Goal: Task Accomplishment & Management: Manage account settings

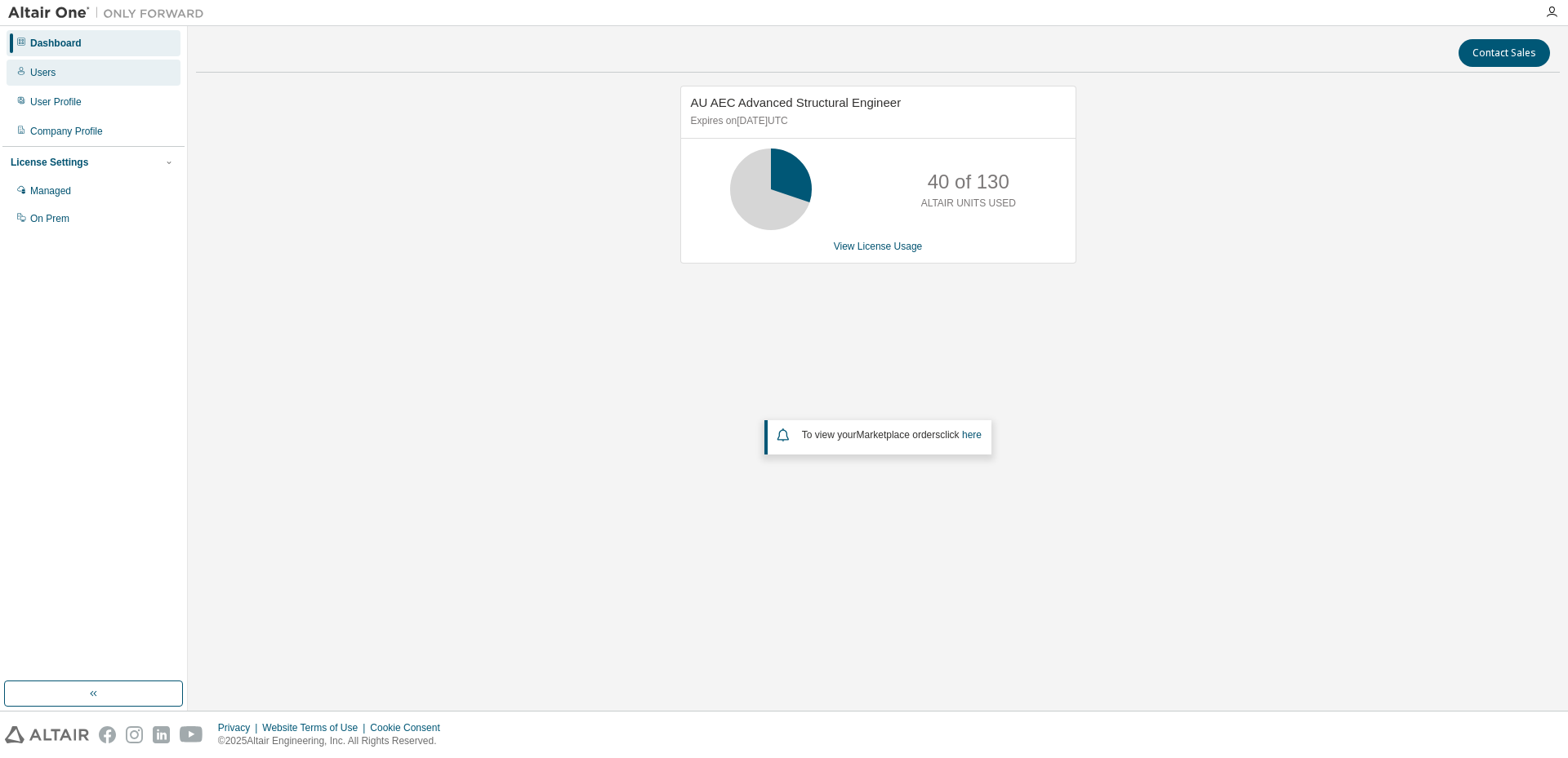
click at [42, 74] on div "Users" at bounding box center [43, 72] width 25 height 13
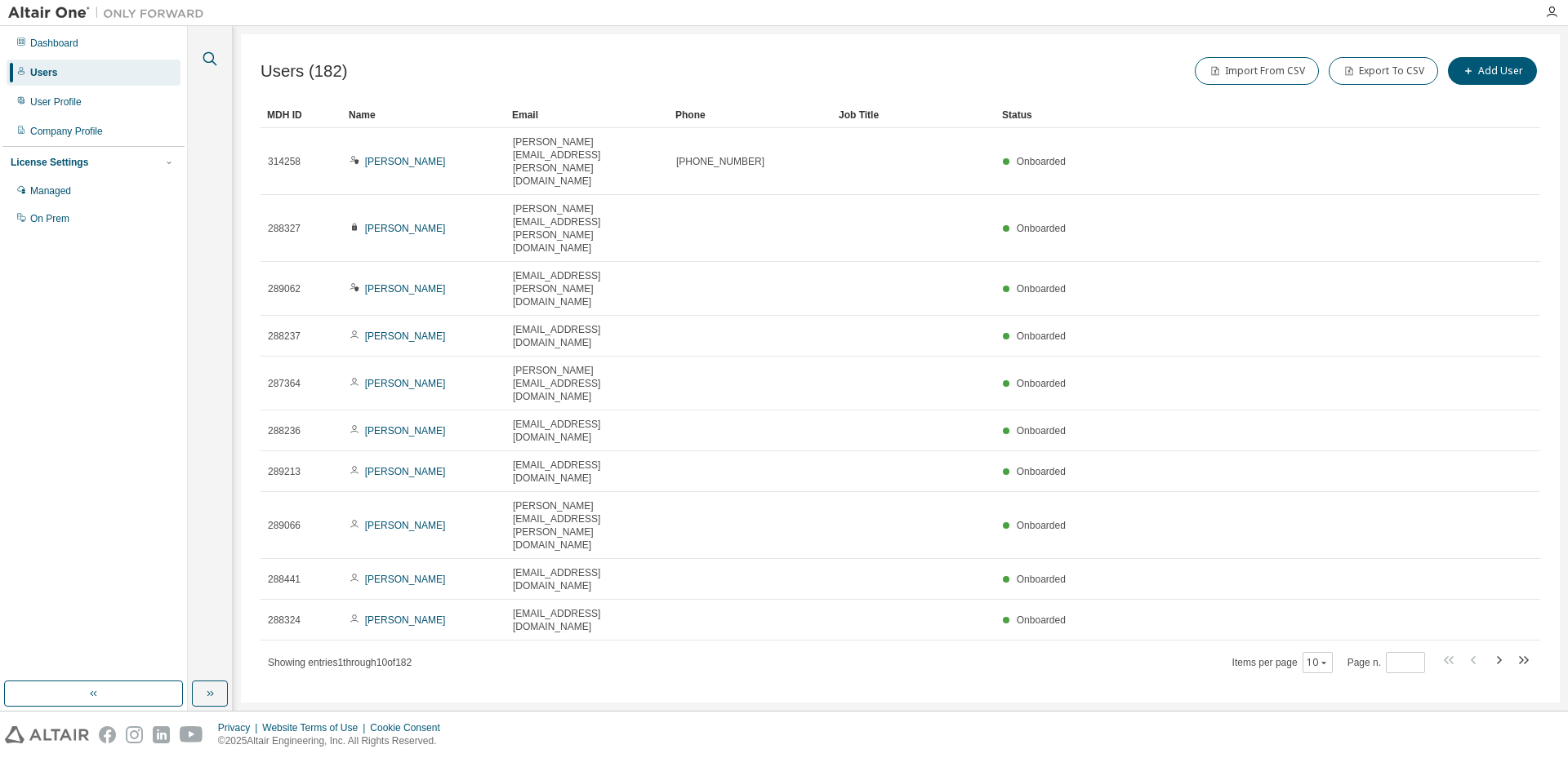
click at [212, 54] on icon "button" at bounding box center [210, 59] width 14 height 14
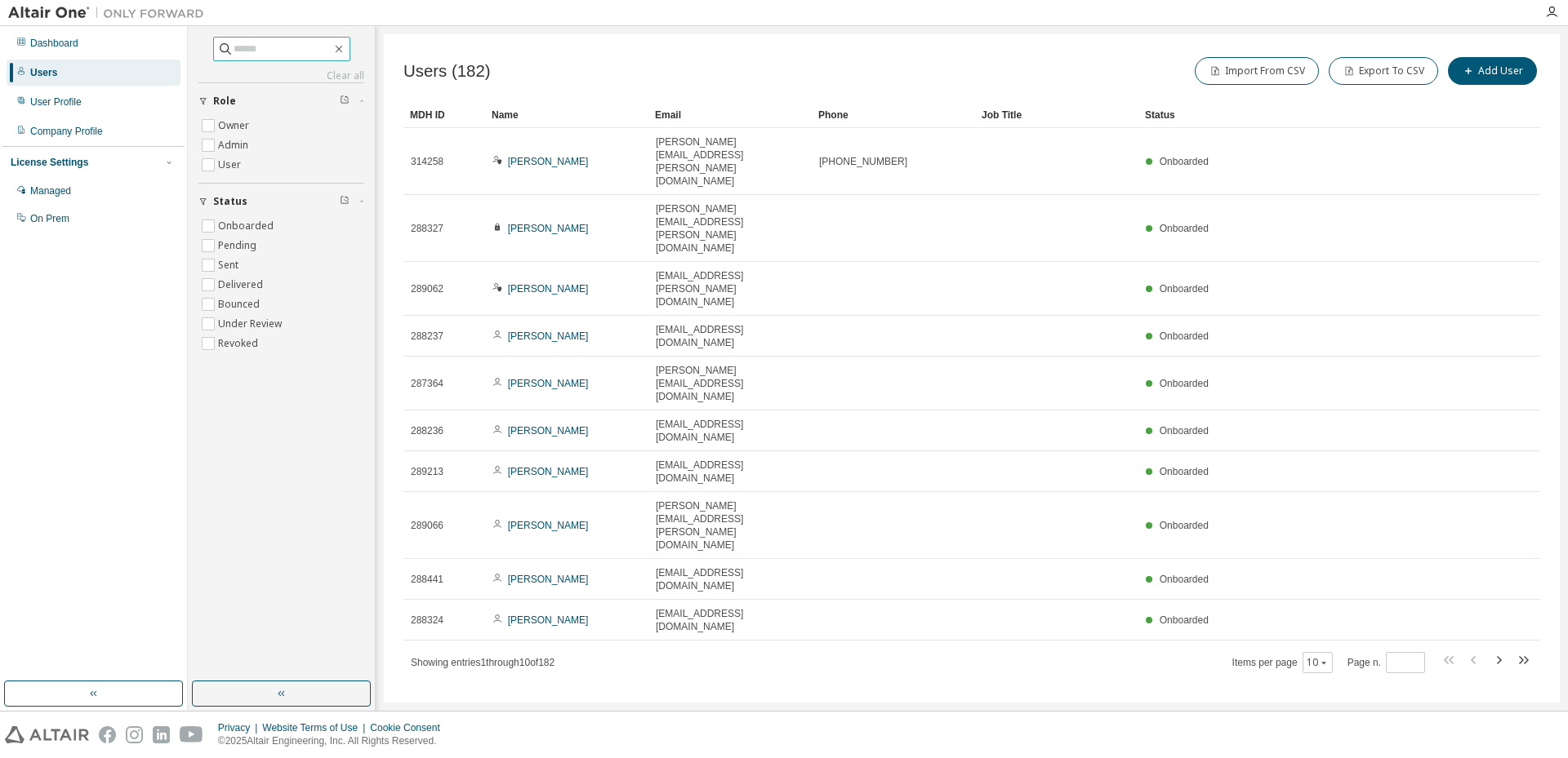
click at [257, 45] on input "text" at bounding box center [282, 48] width 98 height 16
type input "*****"
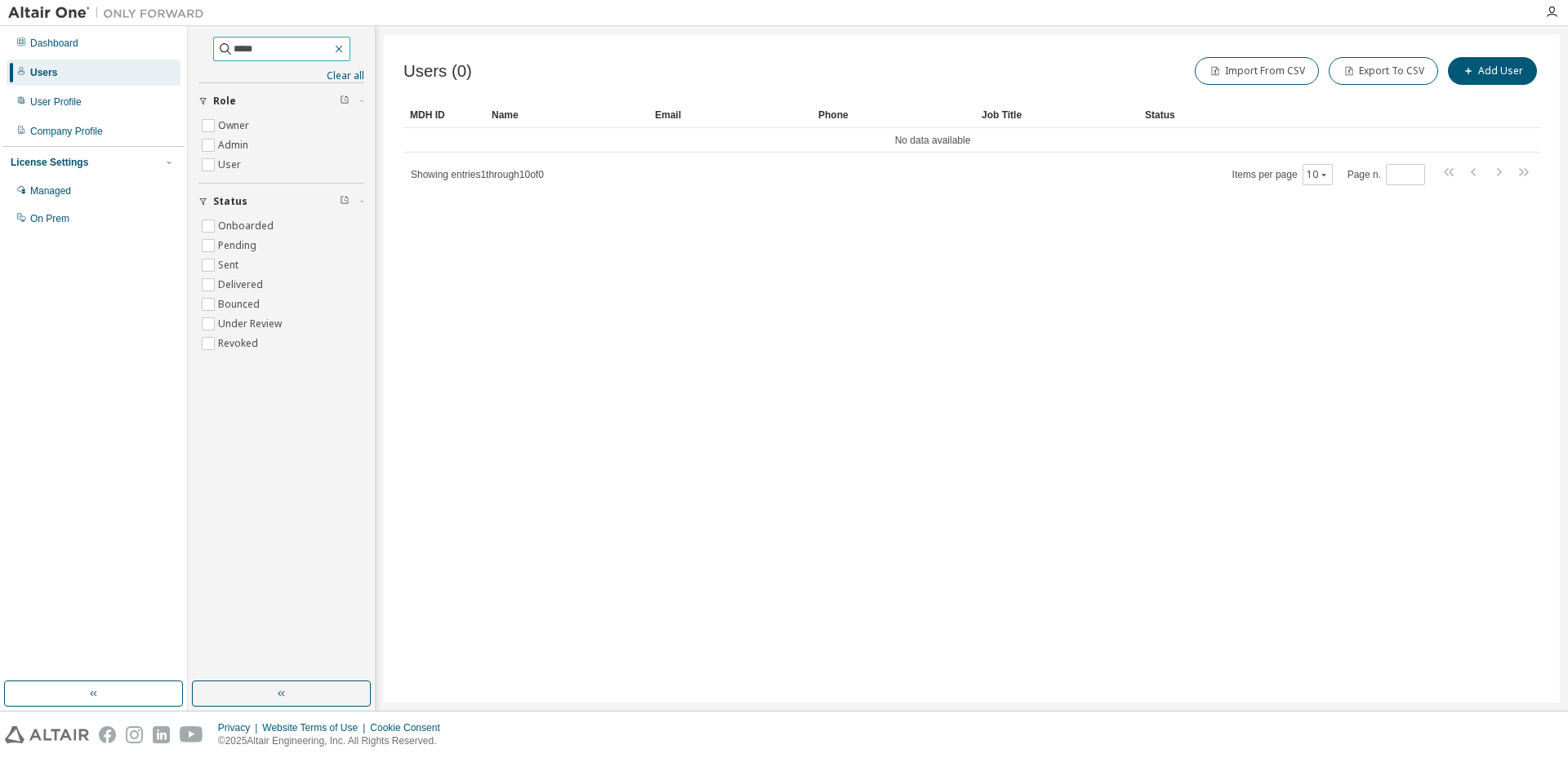
click at [346, 49] on icon "button" at bounding box center [338, 48] width 13 height 13
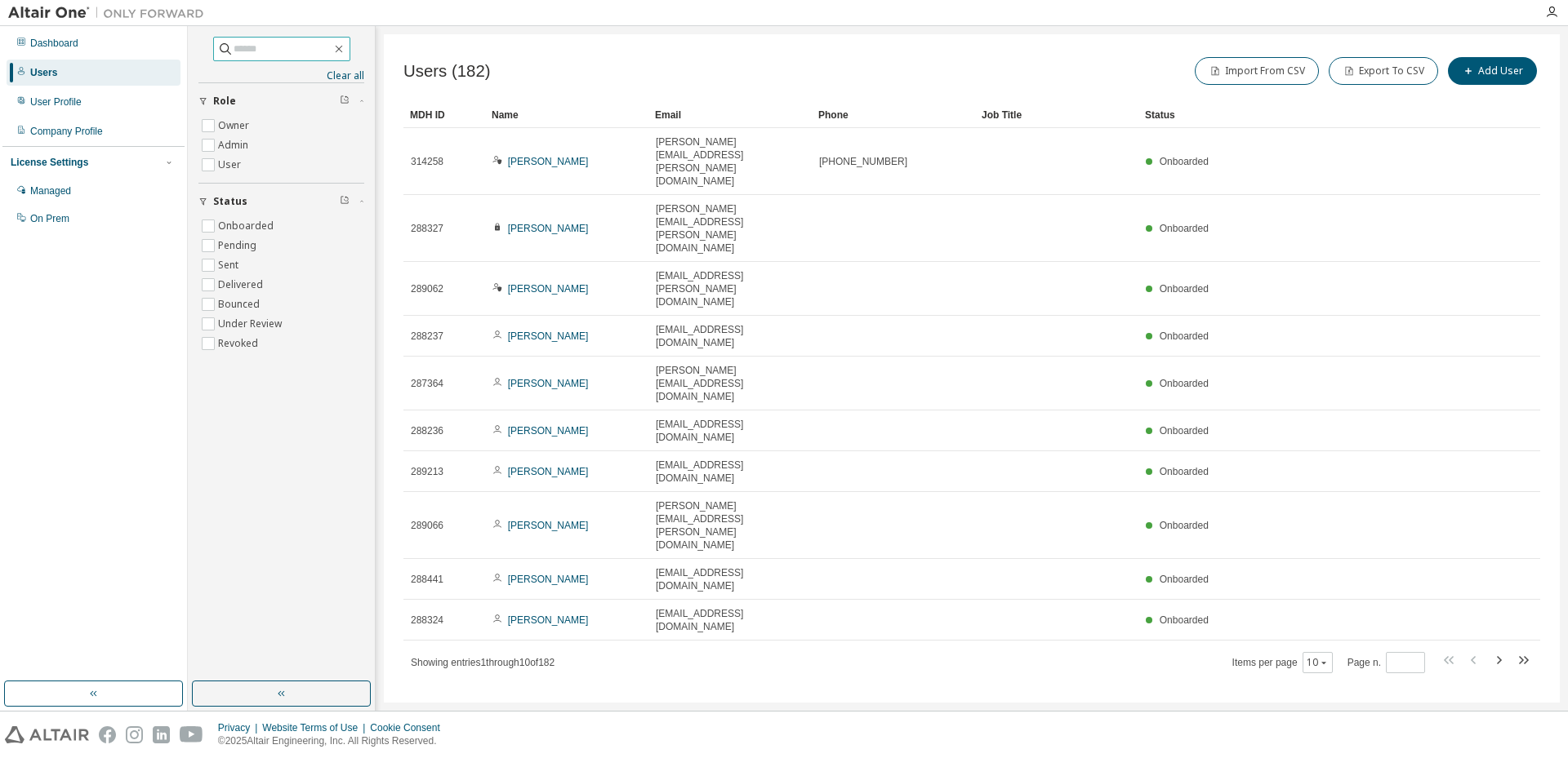
click at [595, 553] on div "Users (182) Import From CSV Export To CSV Add User Clear Load Save Save As Fiel…" at bounding box center [971, 368] width 1176 height 669
